Goal: Information Seeking & Learning: Learn about a topic

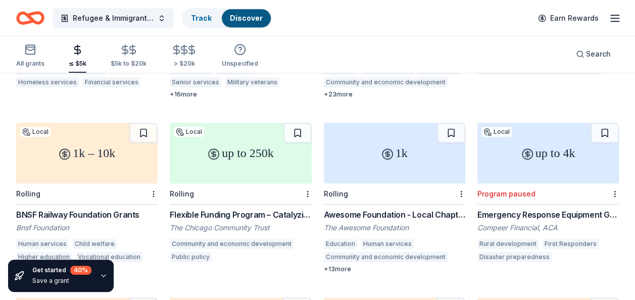
scroll to position [410, 0]
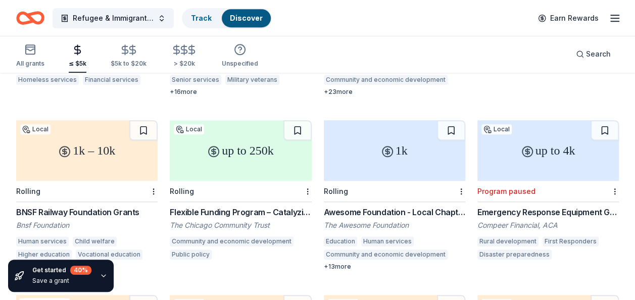
click at [372, 206] on div "Awesome Foundation - Local Chapter Grants" at bounding box center [394, 212] width 141 height 12
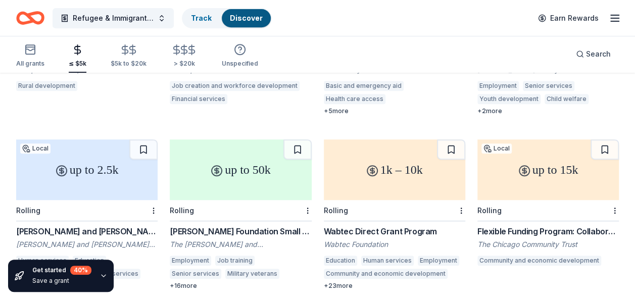
scroll to position [217, 0]
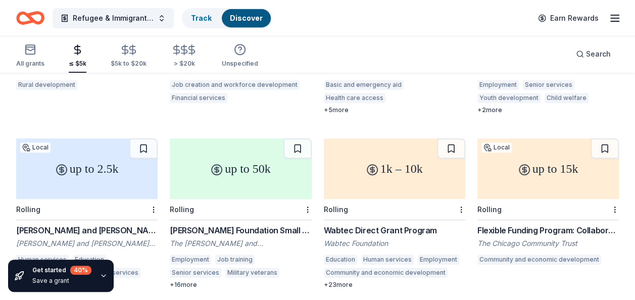
click at [522, 224] on div "Flexible Funding Program: Collaboration Grants" at bounding box center [547, 230] width 141 height 12
click at [341, 224] on div "Wabtec Direct Grant Program" at bounding box center [394, 230] width 141 height 12
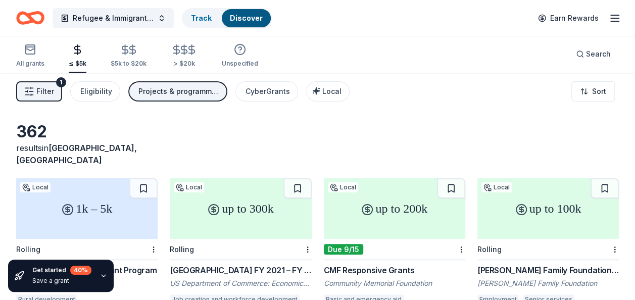
scroll to position [0, 0]
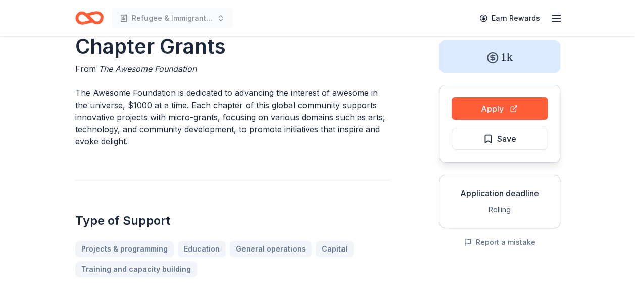
scroll to position [62, 0]
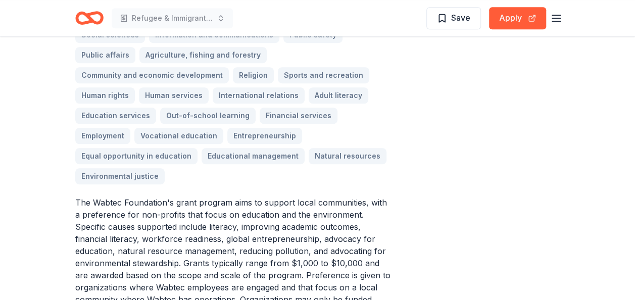
scroll to position [336, 0]
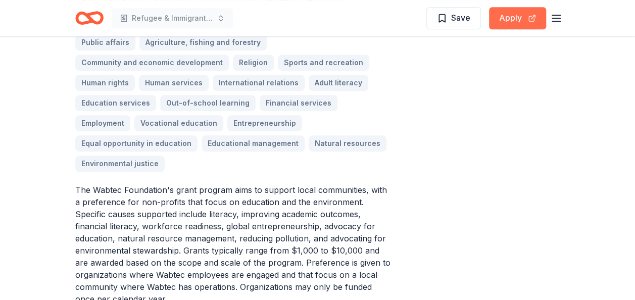
click at [500, 23] on button "Apply" at bounding box center [517, 18] width 57 height 22
